Goal: Navigation & Orientation: Find specific page/section

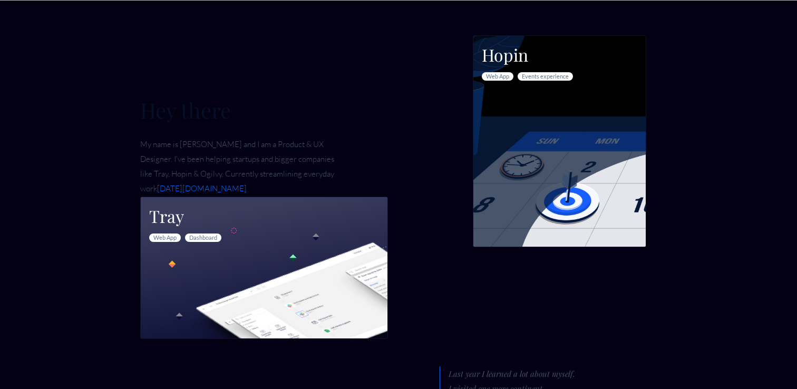
scroll to position [667, 0]
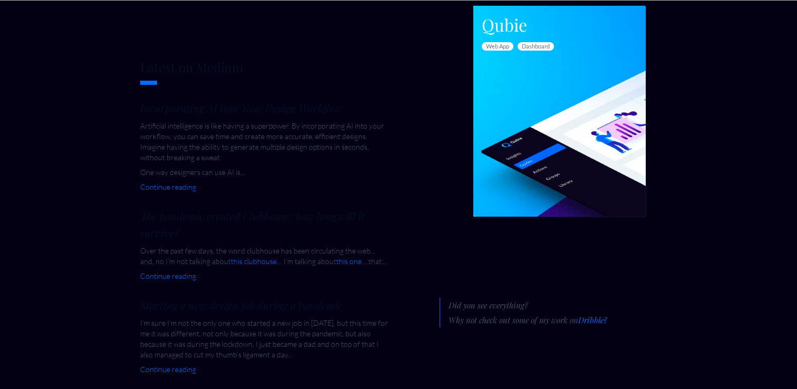
click at [70, 148] on section "Attest Web app Dashboard Editor Read Case Study" at bounding box center [398, 27] width 797 height 271
click at [75, 148] on section "Attest Web app Dashboard Editor Read Case Study" at bounding box center [398, 27] width 797 height 271
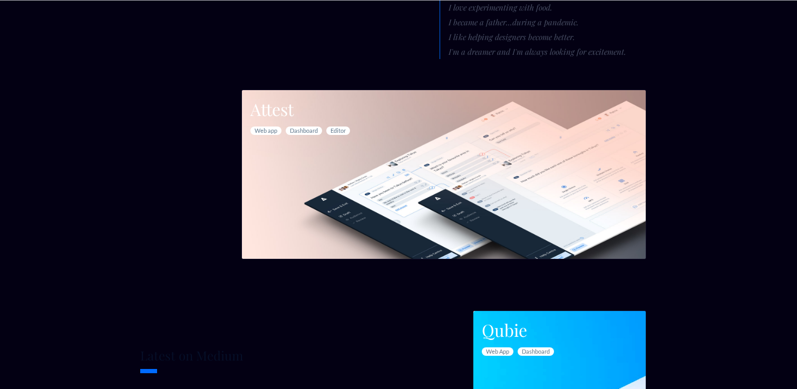
scroll to position [0, 0]
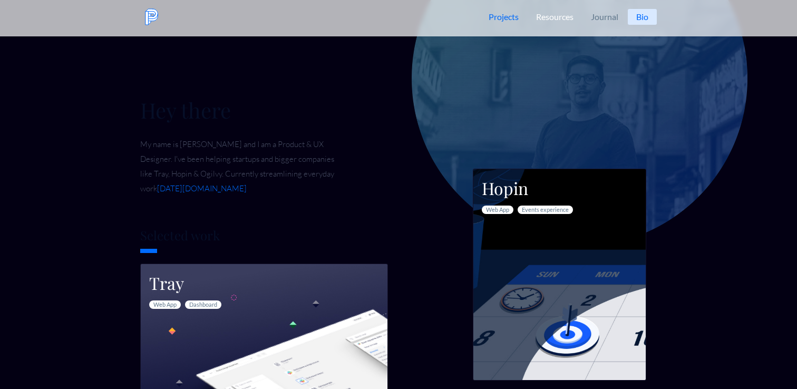
click at [560, 18] on link "Resources" at bounding box center [554, 17] width 53 height 34
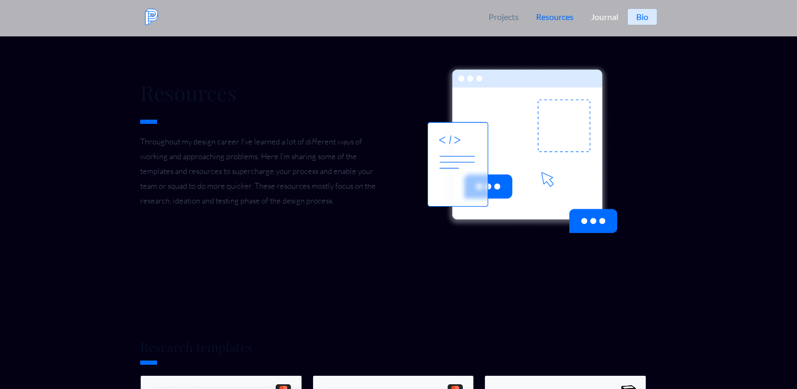
click at [614, 16] on link "Journal" at bounding box center [604, 17] width 43 height 34
click at [634, 22] on link "Bio" at bounding box center [642, 17] width 29 height 16
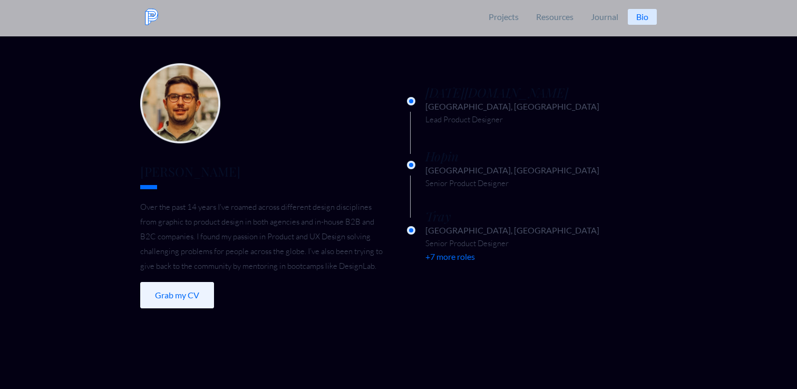
click at [171, 296] on link "Grab my CV" at bounding box center [177, 295] width 74 height 26
click at [156, 15] on img at bounding box center [151, 16] width 17 height 17
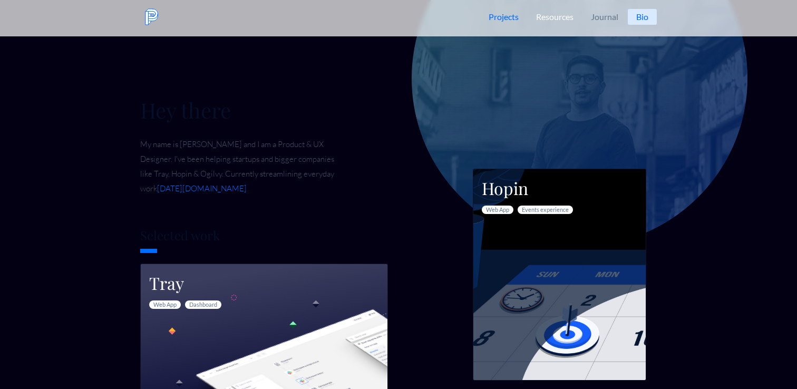
click at [551, 13] on link "Resources" at bounding box center [554, 17] width 53 height 34
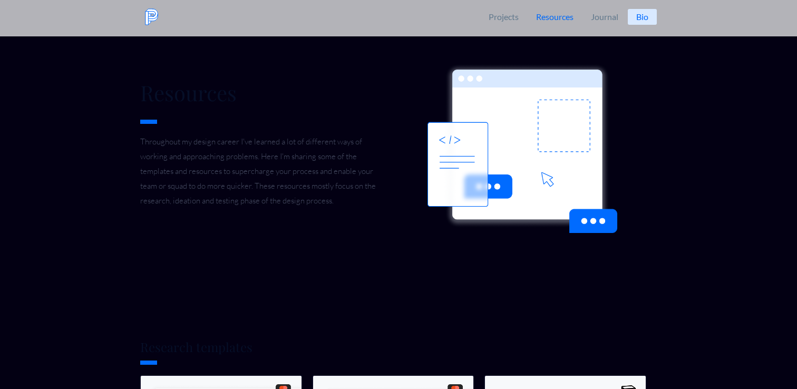
click at [676, 230] on section "Resources Throughout my design career I've learned a lot of different ways of w…" at bounding box center [398, 137] width 797 height 275
click at [502, 20] on link "Projects" at bounding box center [504, 17] width 46 height 34
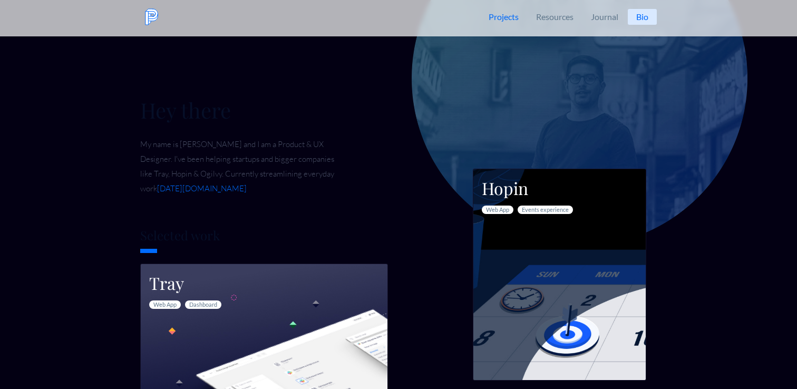
click at [112, 212] on section "Selected work Tray Web App Dashboard Read Case Study Hopin Web App Events exper…" at bounding box center [398, 382] width 797 height 396
click at [550, 13] on link "Resources" at bounding box center [554, 17] width 53 height 34
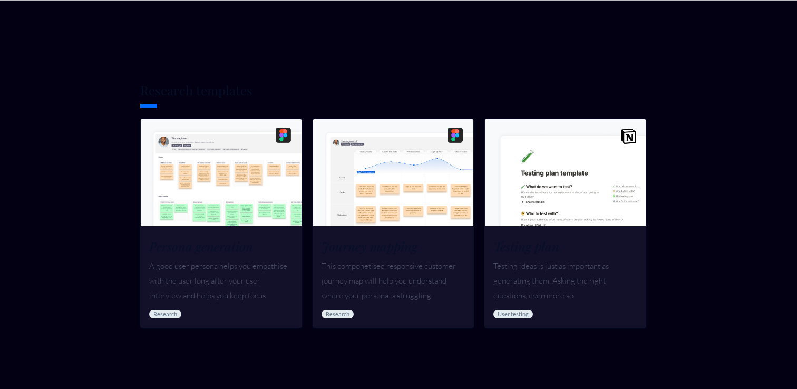
scroll to position [262, 0]
